Goal: Transaction & Acquisition: Purchase product/service

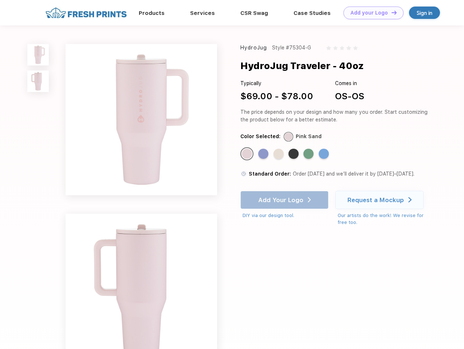
click at [371, 13] on link "Add your Logo Design Tool" at bounding box center [373, 13] width 60 height 13
click at [0, 0] on div "Design Tool" at bounding box center [0, 0] width 0 height 0
click at [391, 12] on link "Add your Logo Design Tool" at bounding box center [373, 13] width 60 height 13
click at [38, 55] on img at bounding box center [37, 54] width 21 height 21
click at [38, 82] on img at bounding box center [37, 81] width 21 height 21
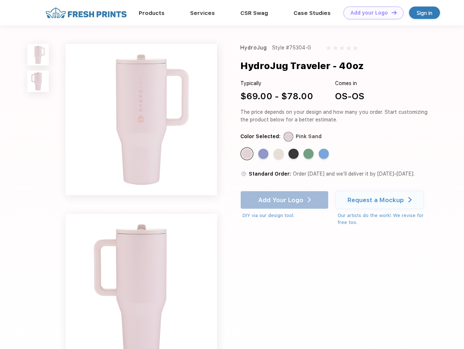
click at [248, 154] on div "Standard Color" at bounding box center [247, 154] width 10 height 10
click at [264, 154] on div "Standard Color" at bounding box center [263, 154] width 10 height 10
click at [279, 154] on div "Standard Color" at bounding box center [278, 154] width 10 height 10
click at [294, 154] on div "Standard Color" at bounding box center [293, 154] width 10 height 10
click at [309, 154] on div "Standard Color" at bounding box center [308, 154] width 10 height 10
